Goal: Check status: Verify the current state of an ongoing process or item

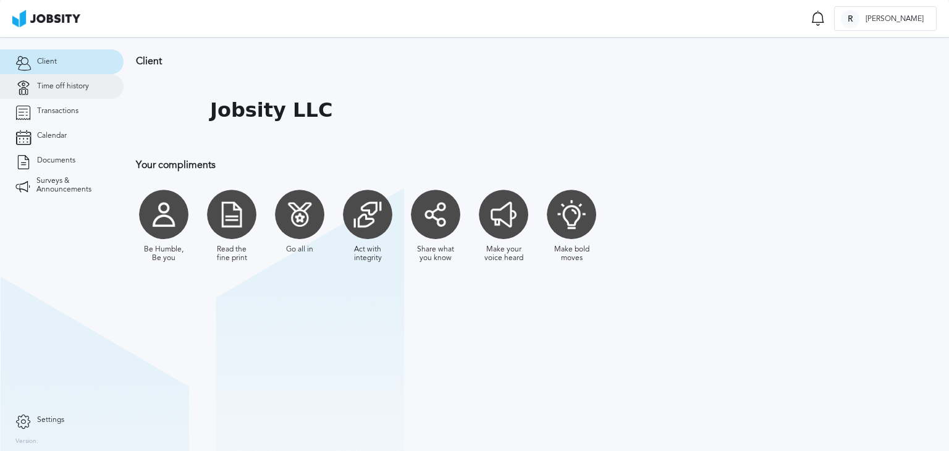
click at [75, 85] on span "Time off history" at bounding box center [63, 86] width 52 height 9
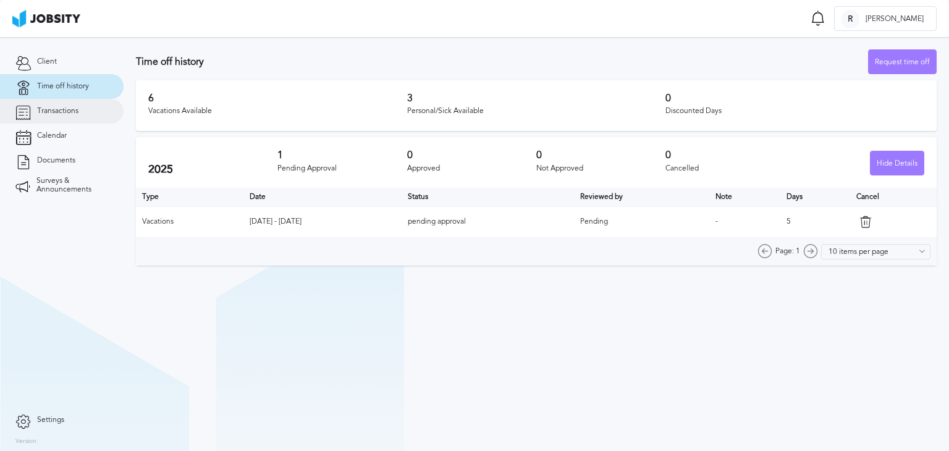
click at [96, 117] on link "Transactions" at bounding box center [62, 111] width 124 height 25
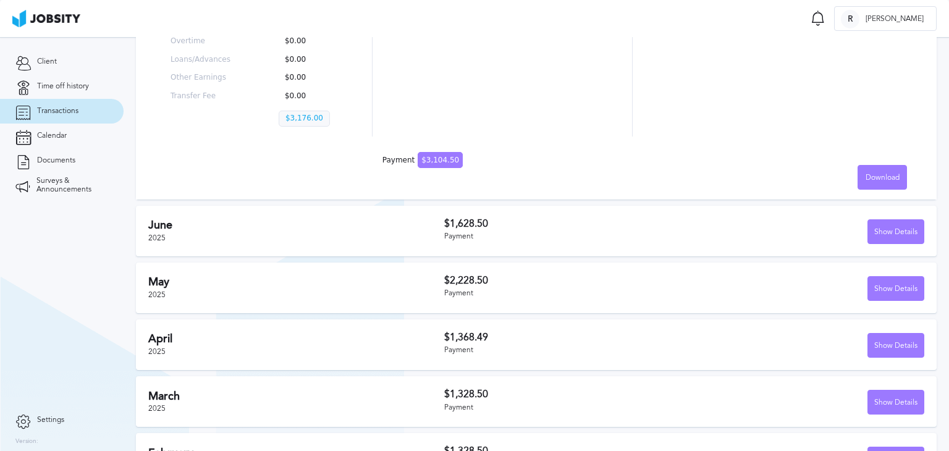
scroll to position [303, 0]
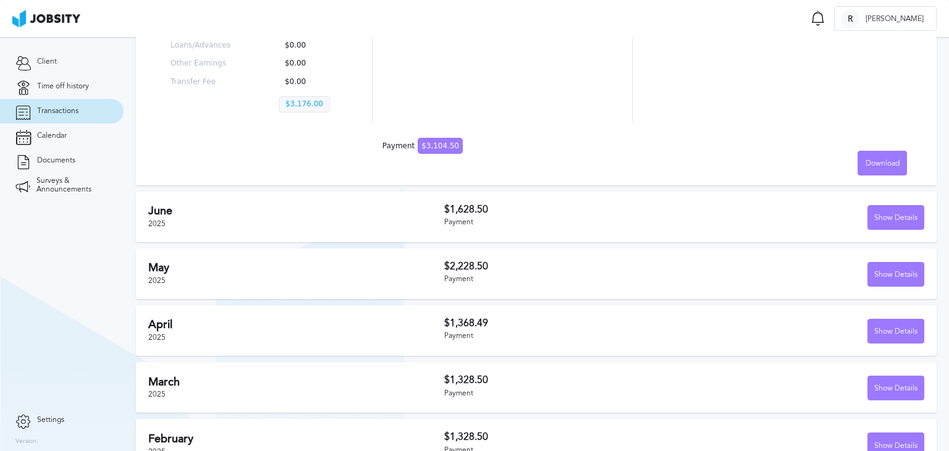
click at [314, 217] on div "[DATE]" at bounding box center [296, 217] width 296 height 24
click at [886, 220] on div "Show Details" at bounding box center [896, 218] width 56 height 25
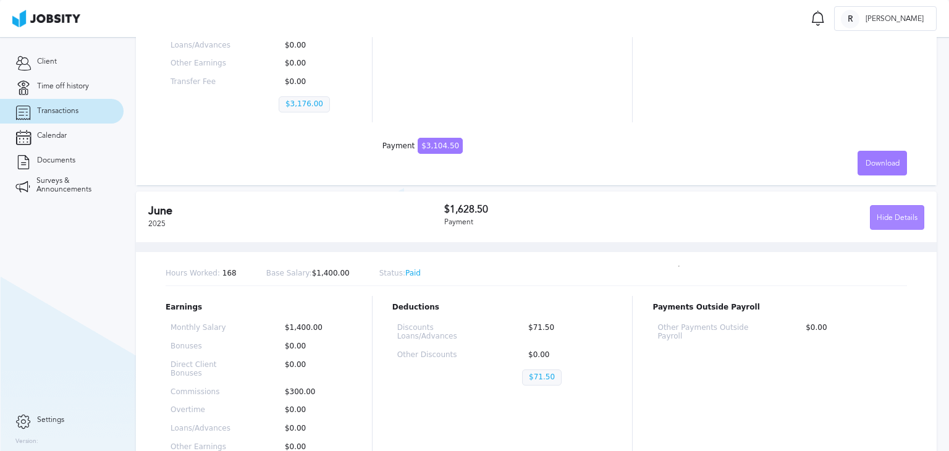
click at [886, 220] on div "Hide Details" at bounding box center [897, 218] width 53 height 25
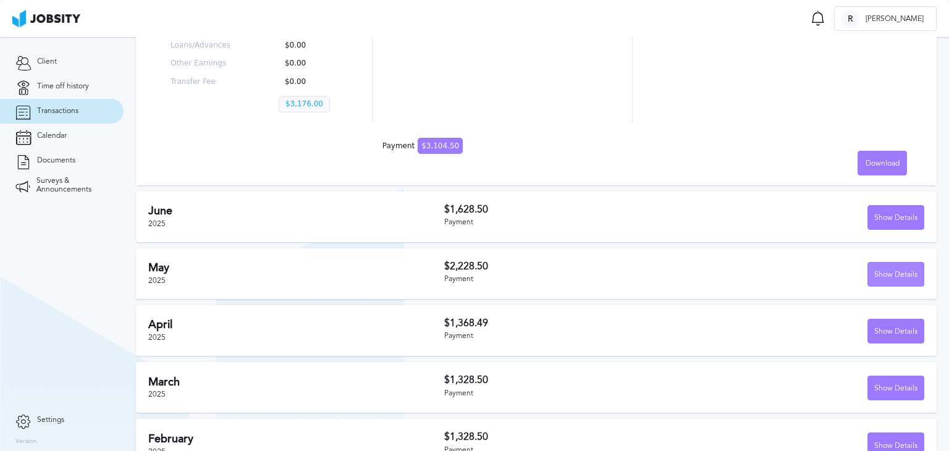
click at [892, 278] on div "Show Details" at bounding box center [896, 275] width 56 height 25
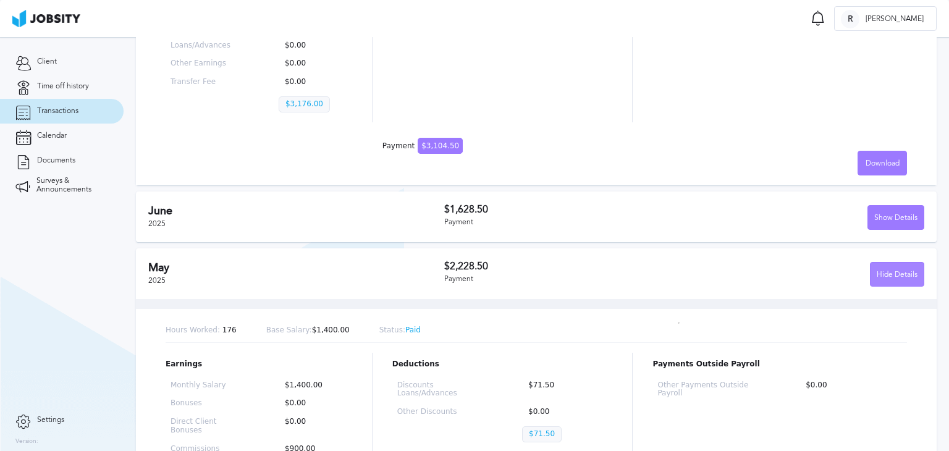
click at [892, 278] on div "Hide Details" at bounding box center [897, 275] width 53 height 25
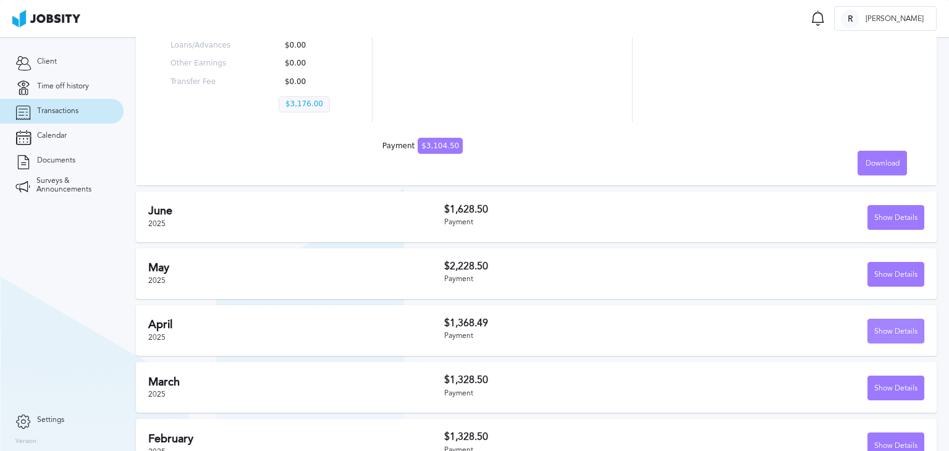
click at [904, 337] on div "Show Details" at bounding box center [896, 332] width 56 height 25
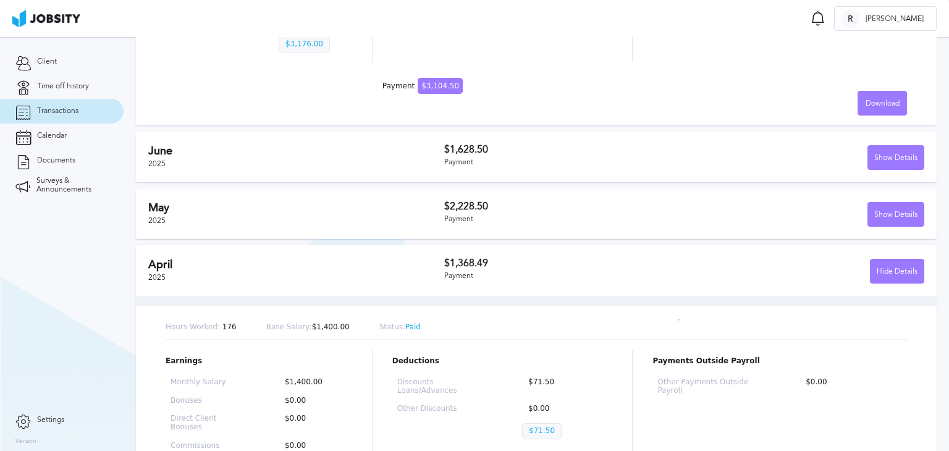
scroll to position [368, 0]
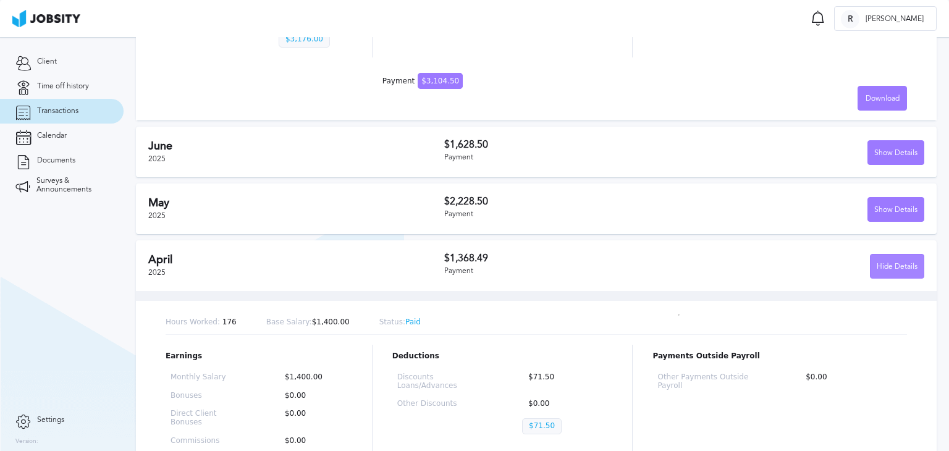
click at [888, 265] on div "Hide Details" at bounding box center [897, 267] width 53 height 25
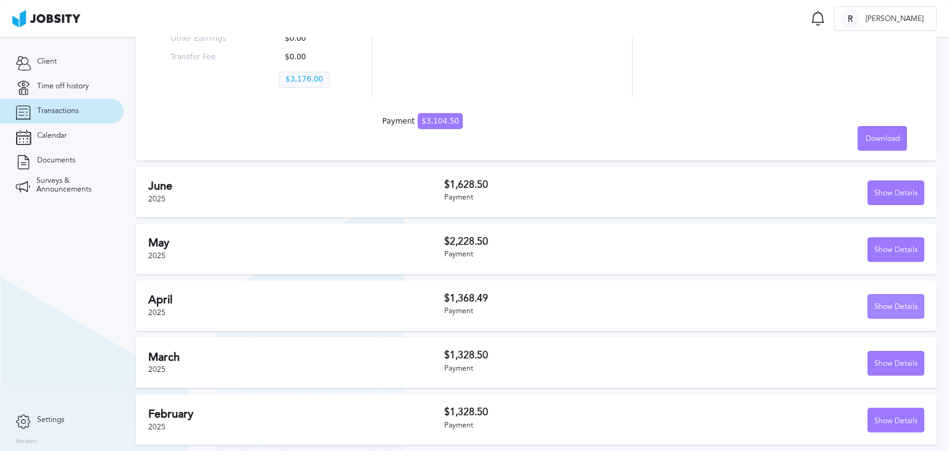
scroll to position [328, 0]
click at [899, 360] on div "Show Details" at bounding box center [896, 364] width 56 height 25
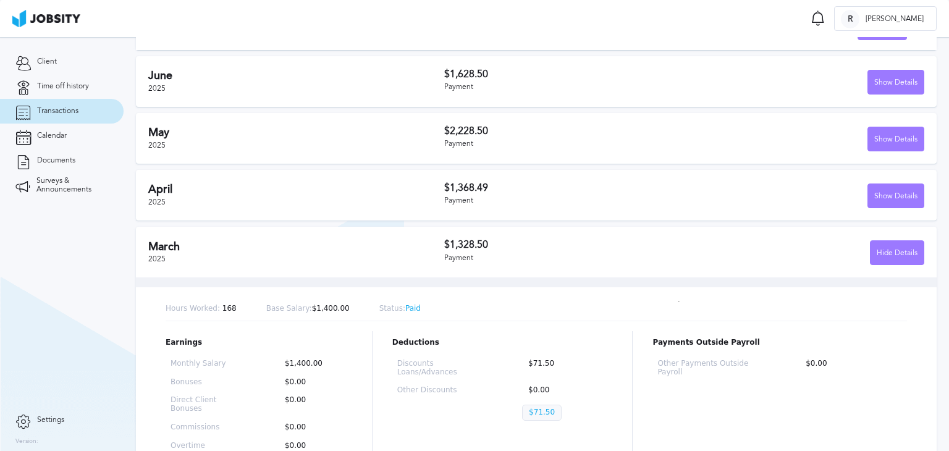
scroll to position [439, 0]
click at [880, 253] on div "Hide Details" at bounding box center [897, 252] width 53 height 25
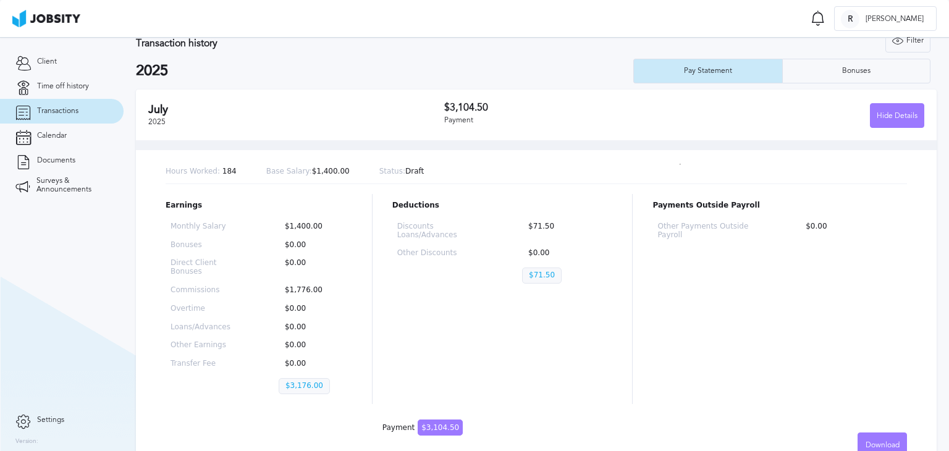
scroll to position [20, 0]
click at [883, 119] on div "Hide Details" at bounding box center [897, 117] width 53 height 25
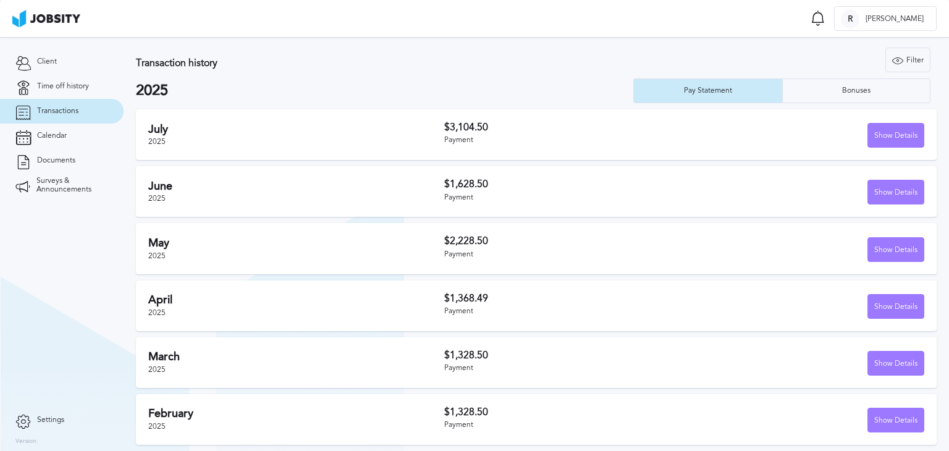
scroll to position [2, 0]
click at [878, 132] on div "Show Details" at bounding box center [896, 136] width 56 height 25
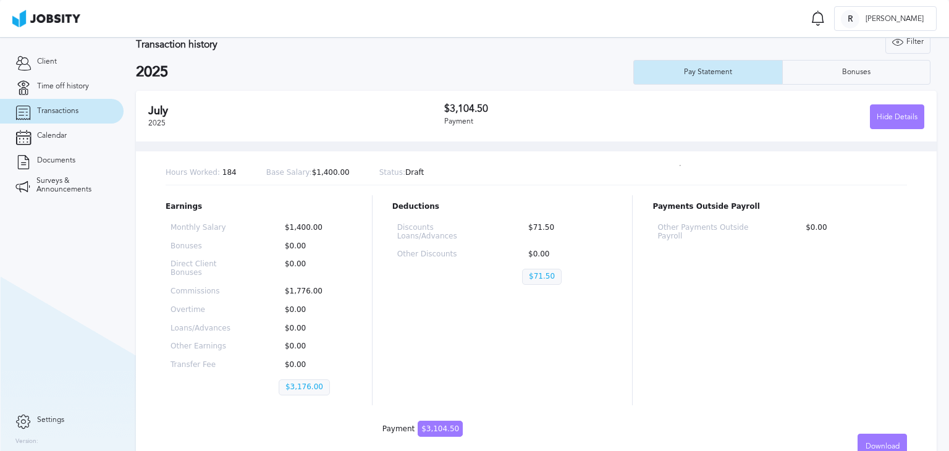
click at [900, 132] on div "[DATE] $3,104.50 Payment Hide Details" at bounding box center [536, 116] width 801 height 51
click at [838, 71] on div "Bonuses" at bounding box center [856, 72] width 41 height 9
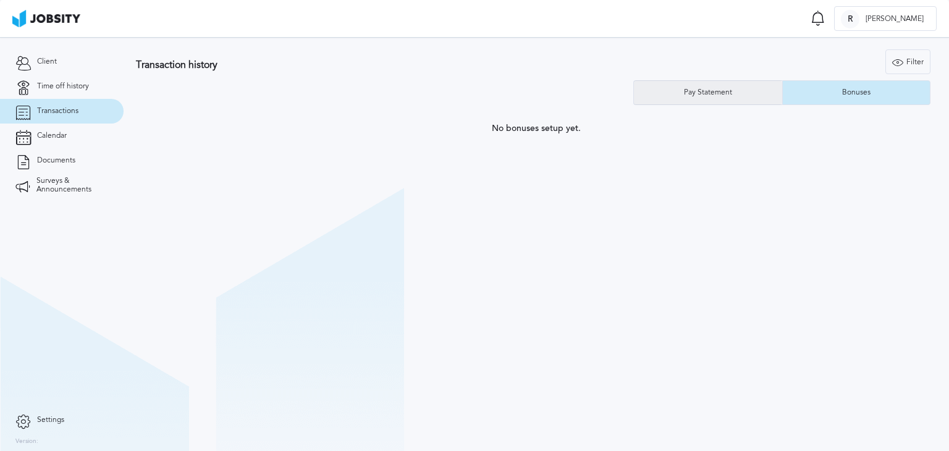
click at [728, 96] on div "Pay Statement" at bounding box center [708, 92] width 61 height 9
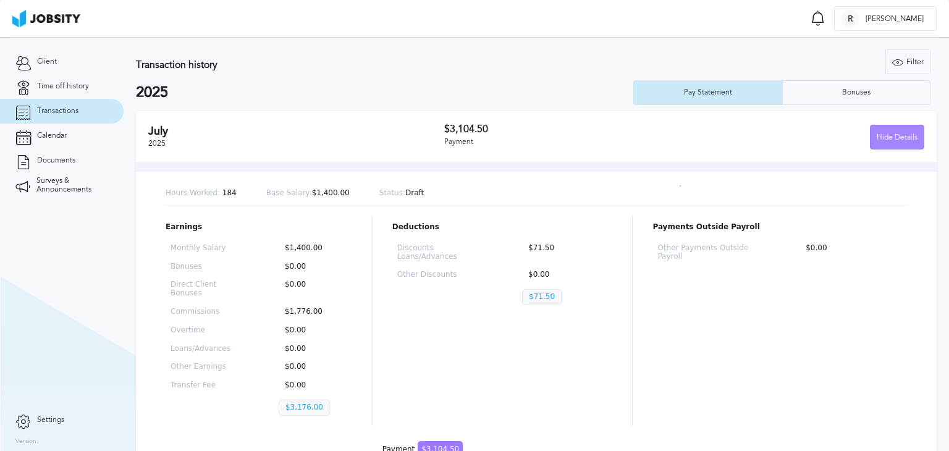
click at [904, 140] on div "Hide Details" at bounding box center [897, 137] width 53 height 25
